Goal: Entertainment & Leisure: Consume media (video, audio)

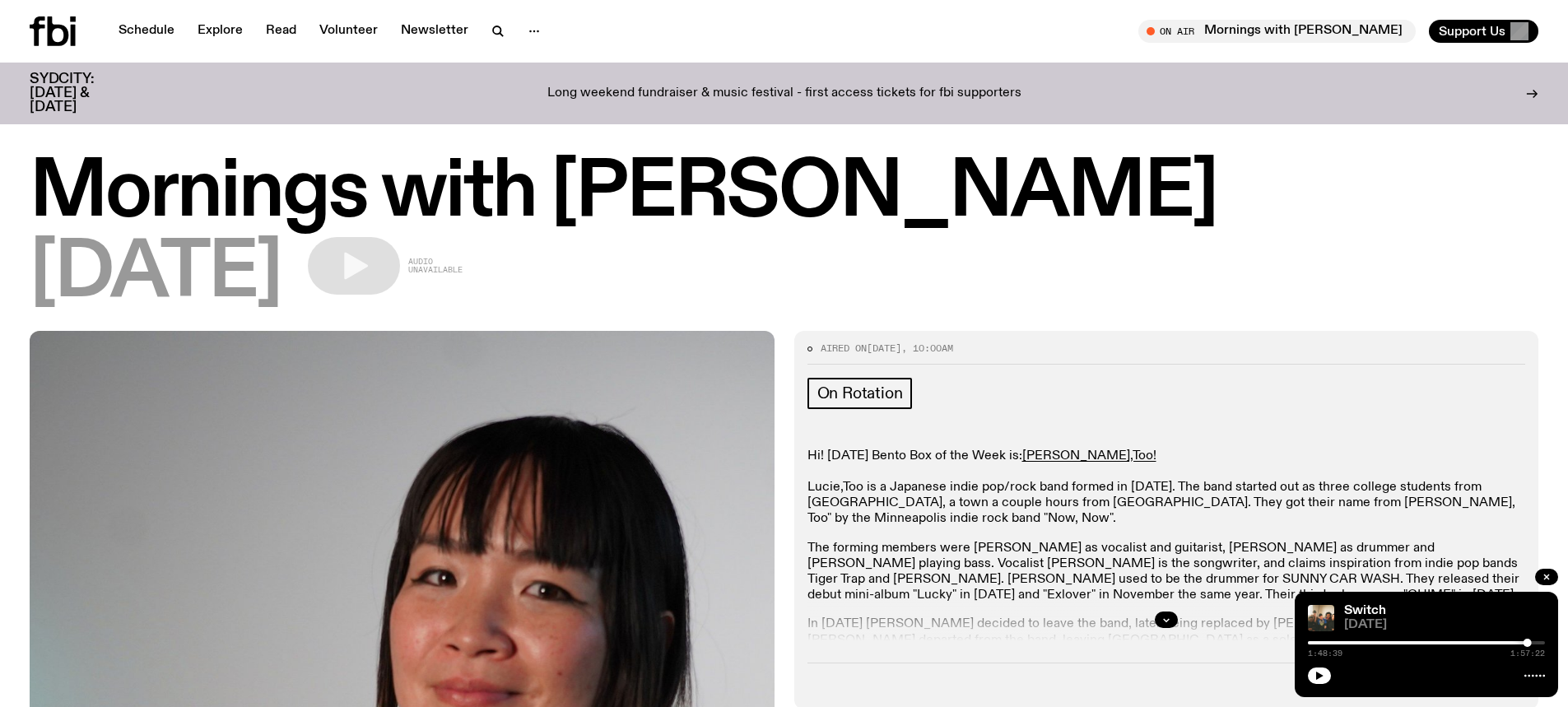
click at [50, 29] on icon at bounding box center [58, 31] width 21 height 30
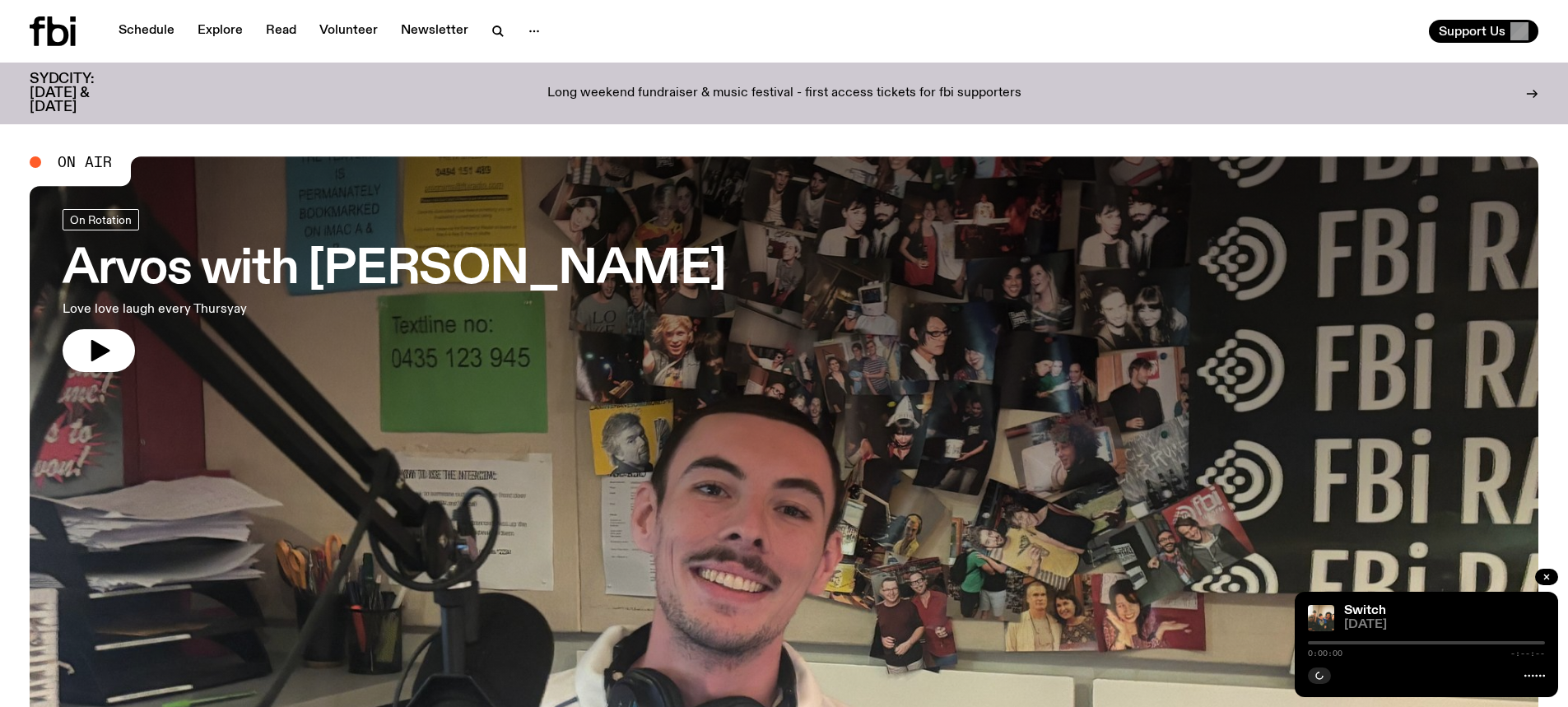
click at [472, 279] on h3 "Arvos with Pat Hilder" at bounding box center [394, 270] width 664 height 46
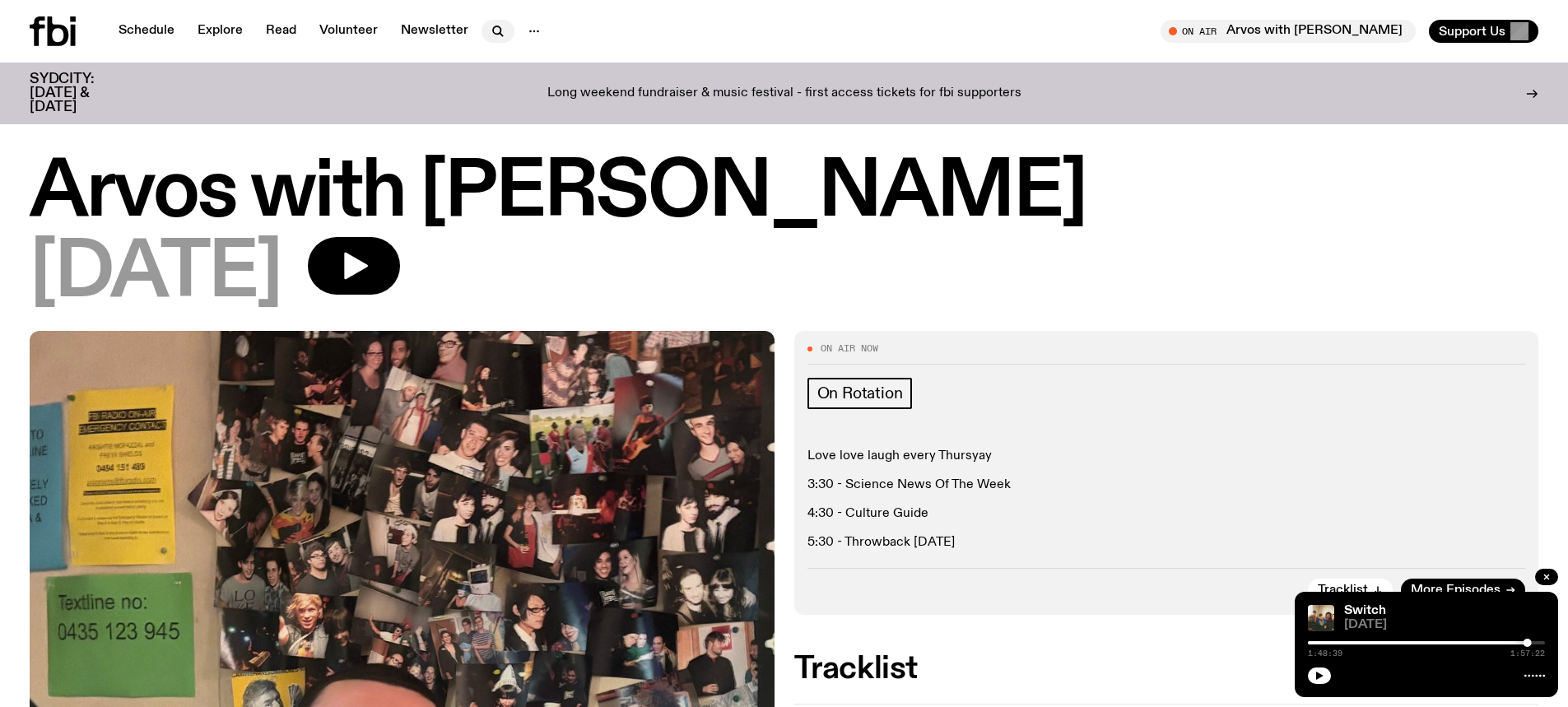
click at [488, 32] on icon "button" at bounding box center [498, 31] width 20 height 20
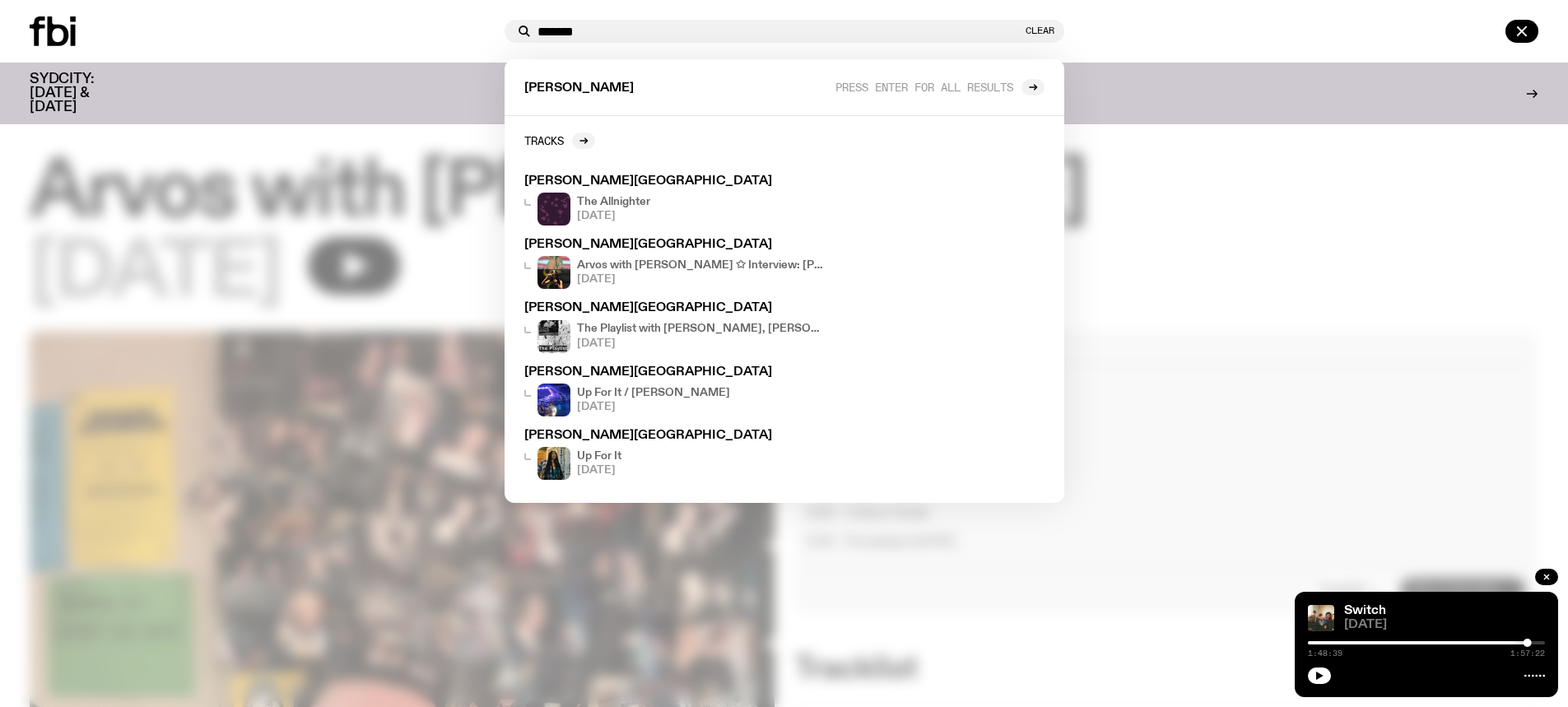
type input "*******"
click at [423, 31] on div at bounding box center [264, 31] width 469 height 30
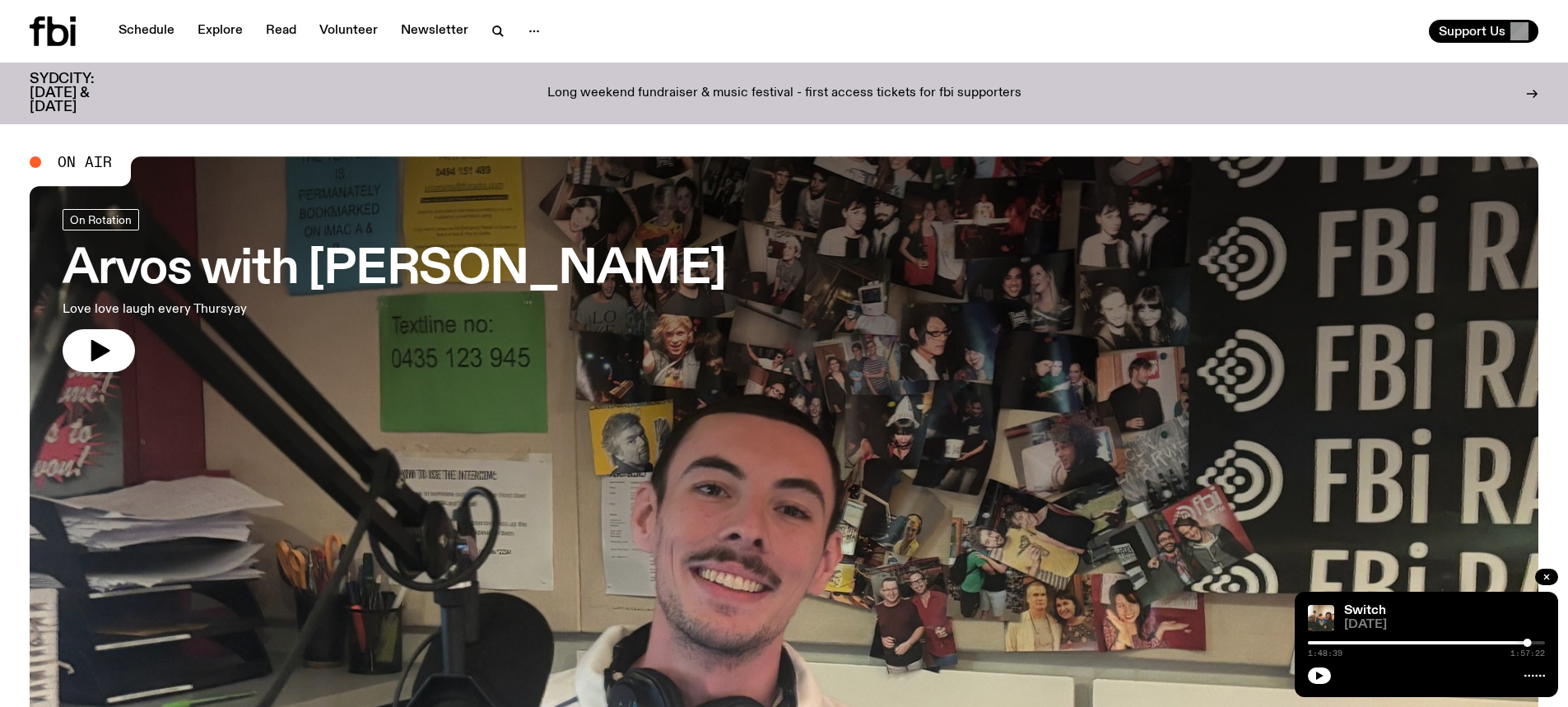
drag, startPoint x: 1316, startPoint y: 670, endPoint x: 1062, endPoint y: 624, distance: 258.1
click at [1316, 670] on icon "button" at bounding box center [1320, 675] width 10 height 10
click at [114, 348] on button "button" at bounding box center [98, 350] width 72 height 43
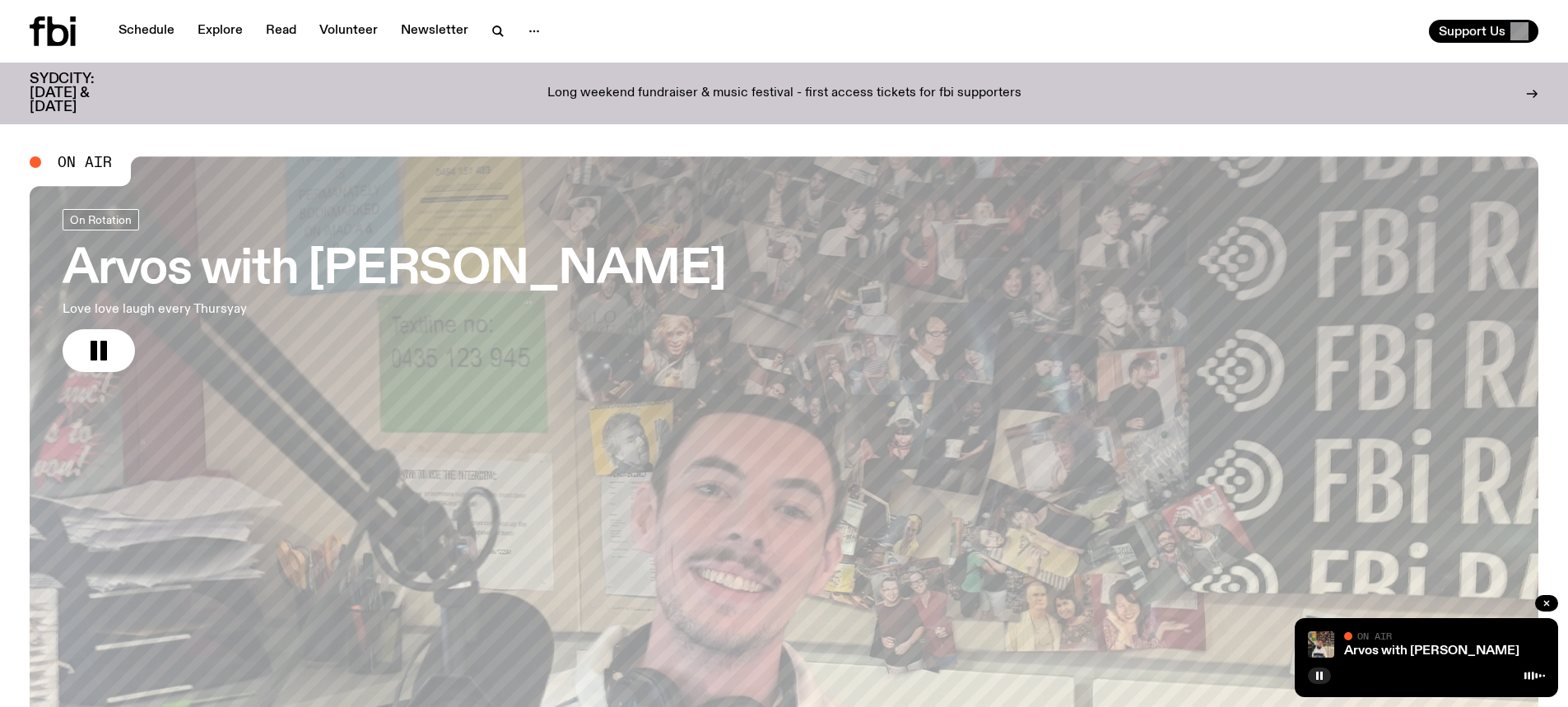
click at [399, 254] on h3 "Arvos with Pat Hilder" at bounding box center [394, 270] width 664 height 46
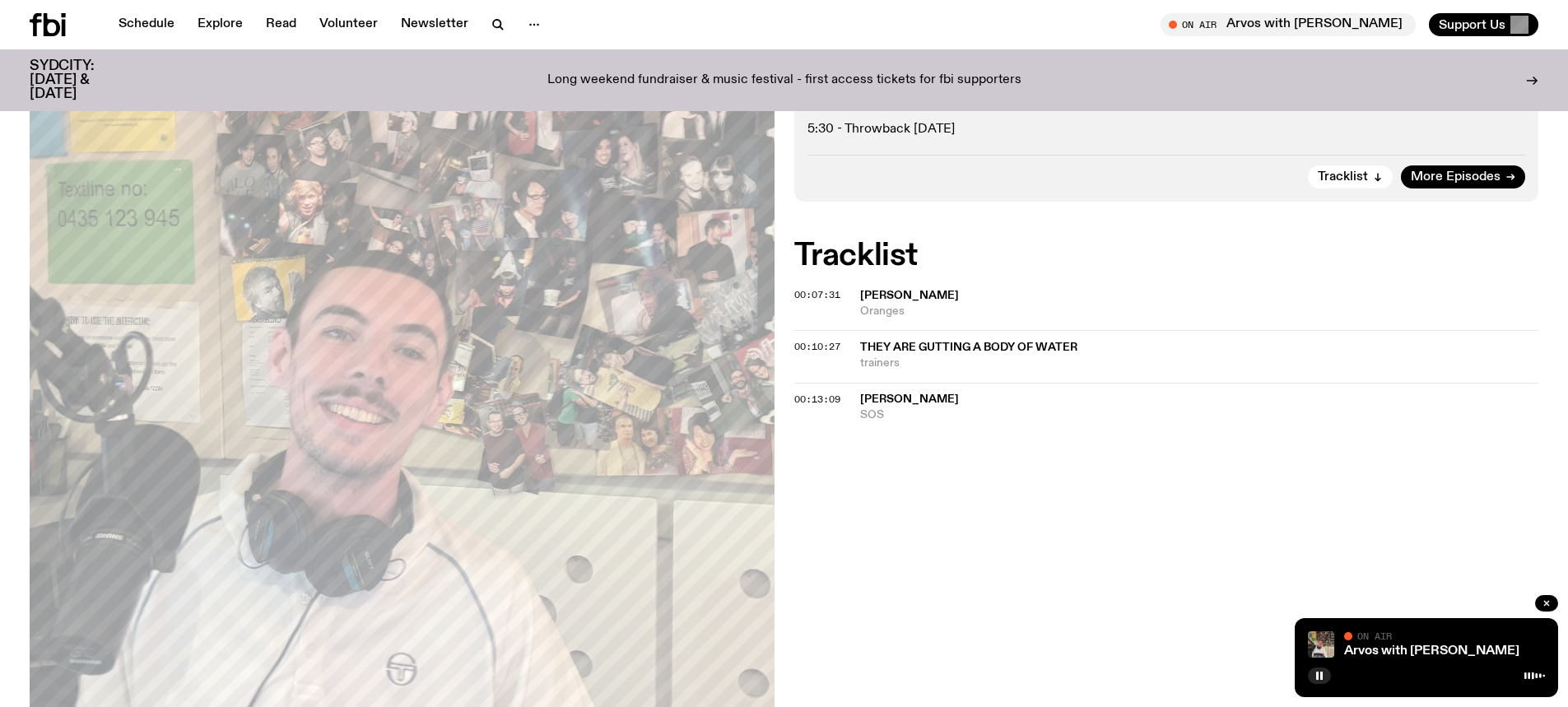
scroll to position [399, 0]
